Goal: Communication & Community: Share content

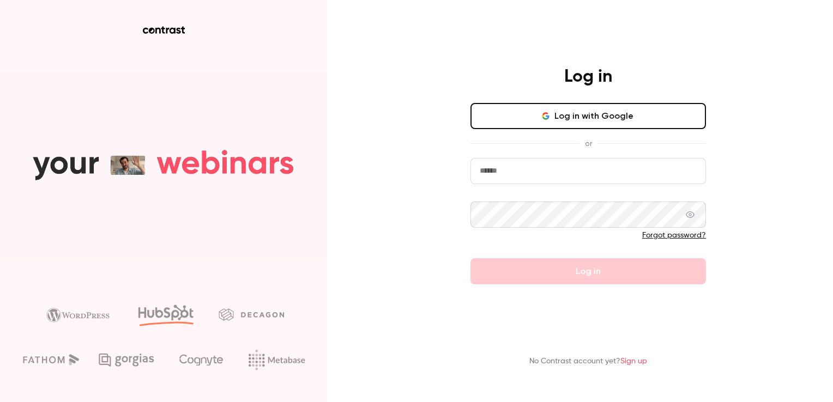
click at [528, 175] on input "email" at bounding box center [587, 171] width 235 height 26
type input "**********"
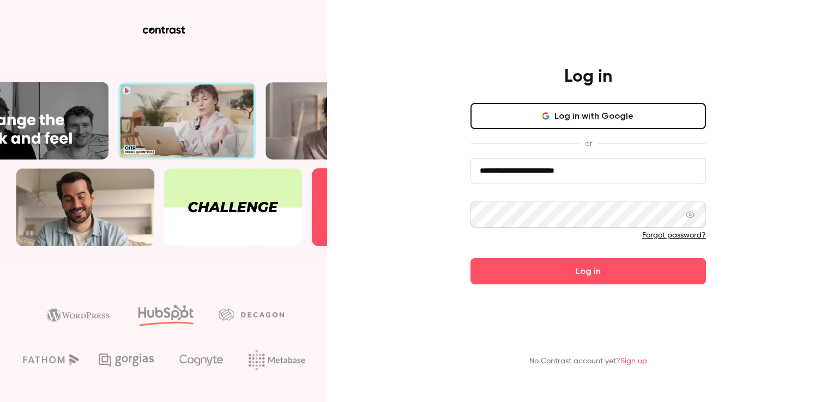
click at [688, 220] on span at bounding box center [689, 215] width 9 height 26
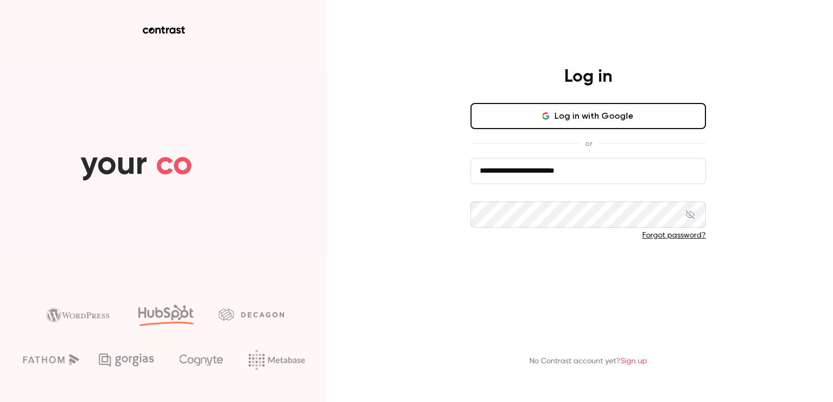
click at [623, 273] on button "Log in" at bounding box center [587, 271] width 235 height 26
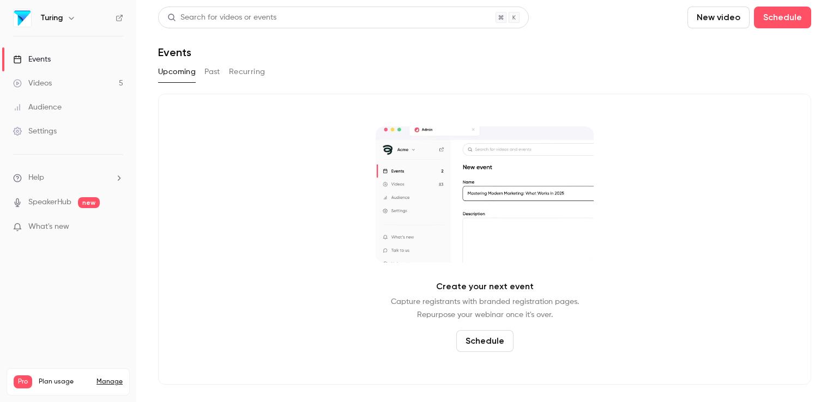
click at [39, 82] on div "Videos" at bounding box center [32, 83] width 39 height 11
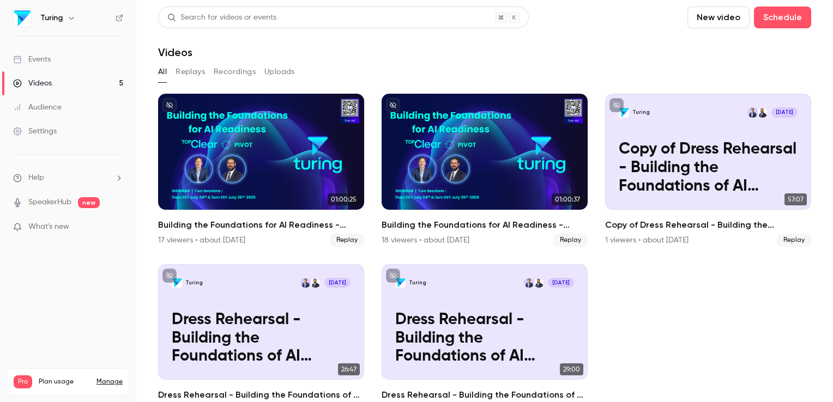
click at [707, 19] on button "New video" at bounding box center [718, 18] width 62 height 22
click at [707, 81] on li "Upload" at bounding box center [742, 76] width 118 height 28
click at [613, 277] on ul "01:00:25 Building the Foundations for AI Readiness - Session Two 17 viewers • a…" at bounding box center [484, 255] width 653 height 323
